Goal: Navigation & Orientation: Find specific page/section

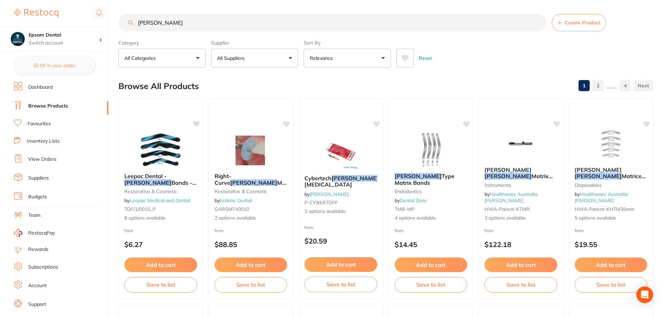
scroll to position [229, 0]
click at [52, 141] on link "Inventory Lists" at bounding box center [43, 141] width 33 height 7
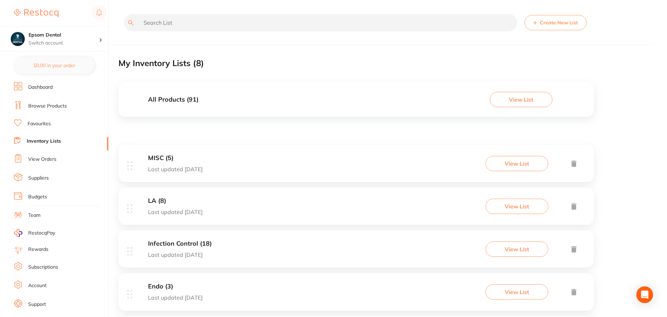
click at [30, 214] on link "Team" at bounding box center [34, 215] width 12 height 7
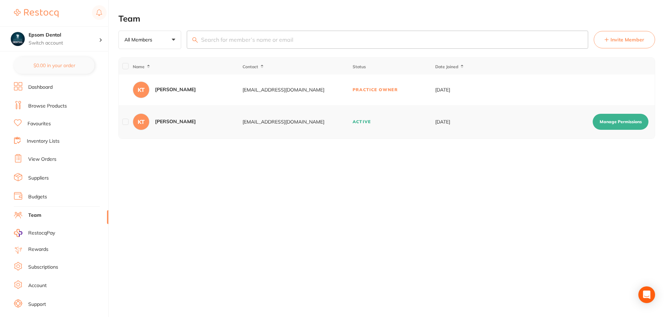
click at [44, 180] on link "Suppliers" at bounding box center [38, 178] width 21 height 7
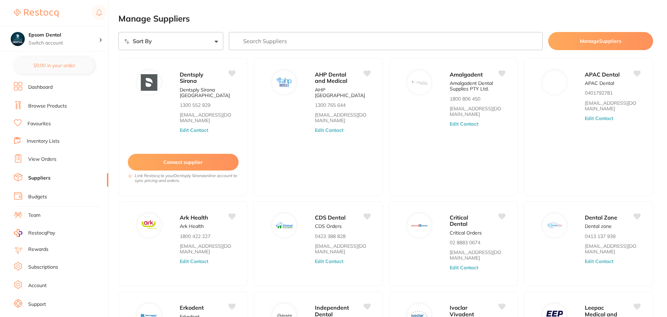
click at [41, 160] on link "View Orders" at bounding box center [42, 159] width 28 height 7
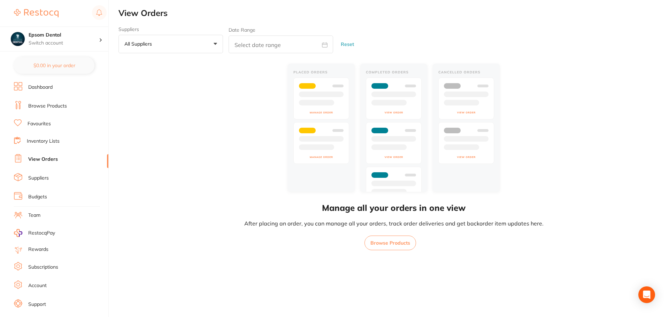
click at [47, 143] on link "Inventory Lists" at bounding box center [43, 141] width 33 height 7
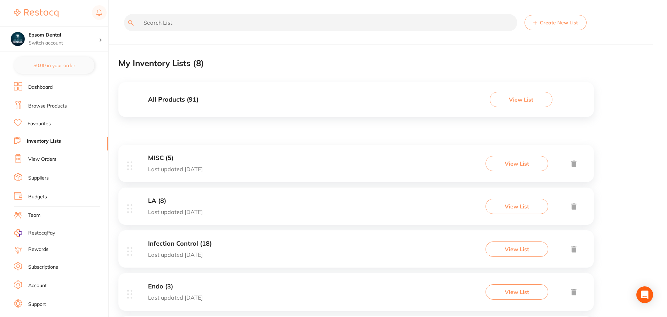
click at [37, 122] on link "Favourites" at bounding box center [39, 124] width 23 height 7
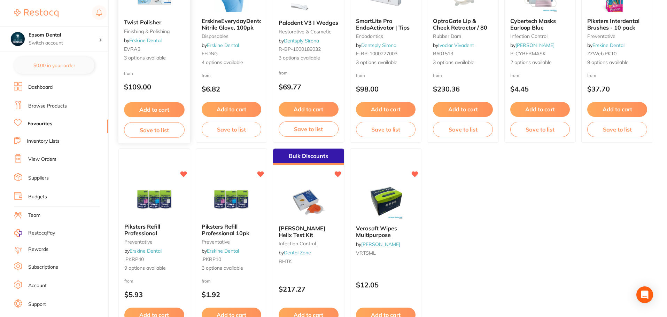
scroll to position [139, 0]
click at [414, 173] on icon at bounding box center [415, 174] width 7 height 6
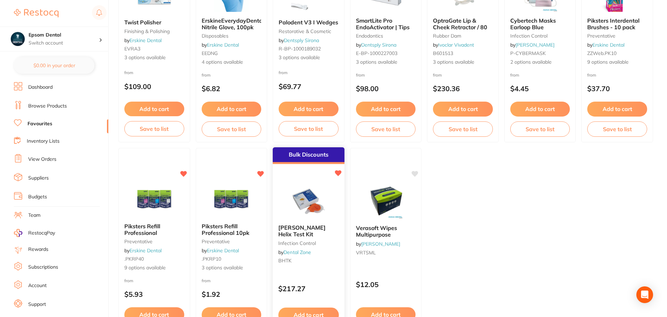
click at [336, 175] on icon at bounding box center [337, 173] width 7 height 7
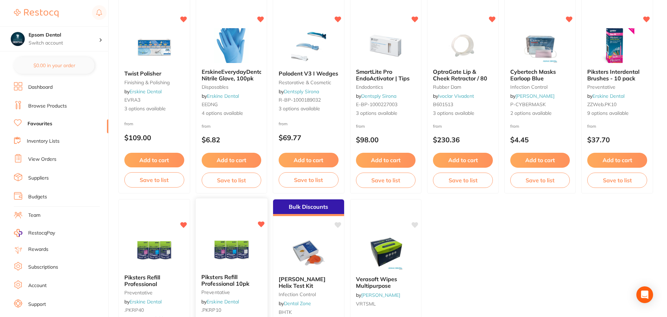
scroll to position [0, 0]
